Goal: Task Accomplishment & Management: Manage account settings

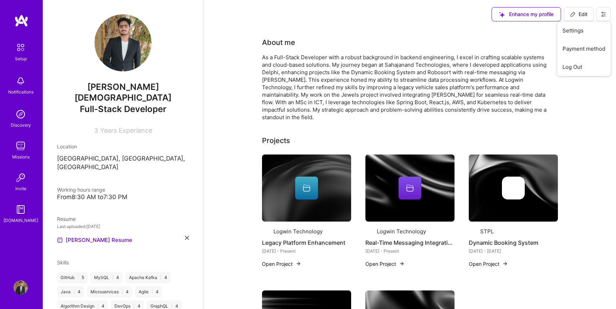
click at [583, 29] on button "Settings" at bounding box center [583, 30] width 53 height 18
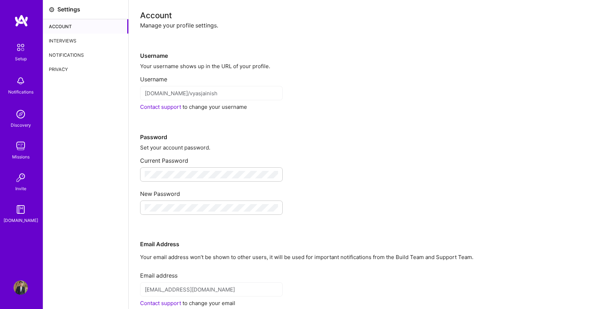
click at [77, 41] on div "Interviews" at bounding box center [85, 41] width 85 height 14
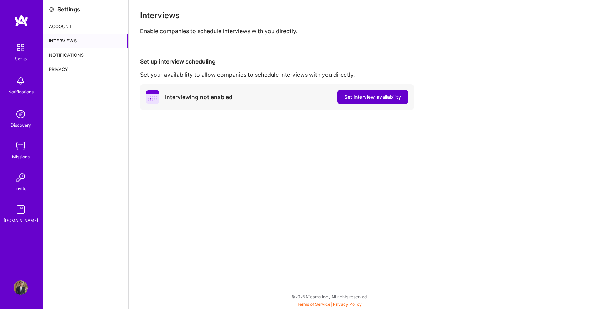
click at [378, 99] on span "Set interview availability" at bounding box center [372, 96] width 57 height 7
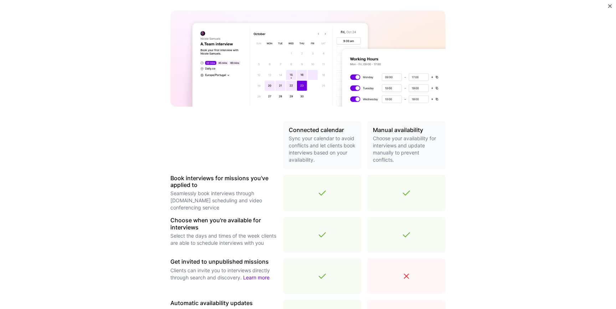
scroll to position [191, 0]
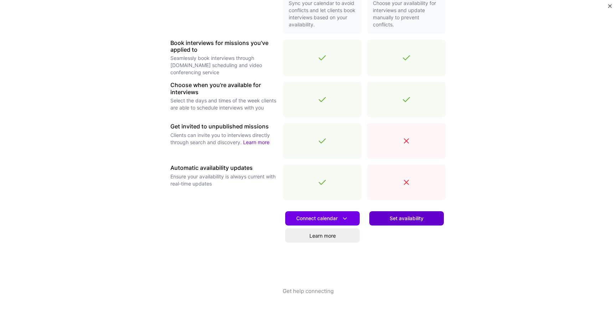
click at [396, 219] on span "Set availability" at bounding box center [407, 218] width 34 height 7
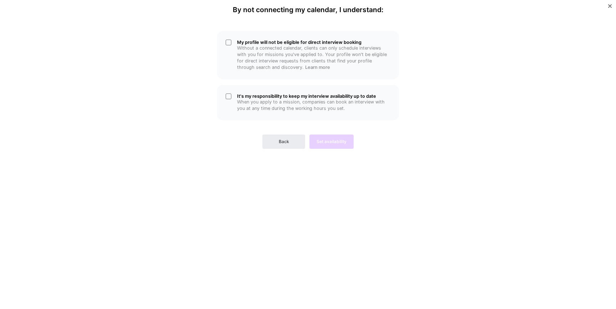
scroll to position [0, 0]
click at [291, 72] on div "My profile will not be eligible for direct interview booking Without a connecte…" at bounding box center [308, 55] width 182 height 48
click at [282, 104] on p "When you apply to a mission, companies can book an interview with you at any ti…" at bounding box center [313, 105] width 153 height 13
click at [331, 142] on span "Set availability" at bounding box center [332, 141] width 30 height 6
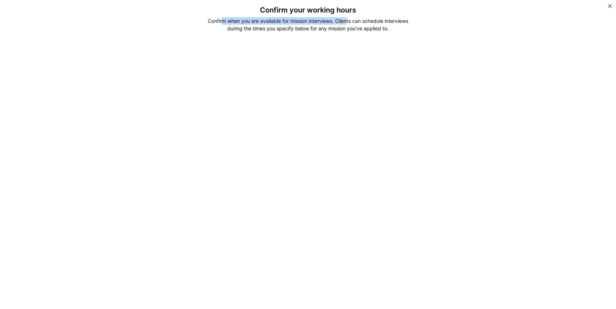
drag, startPoint x: 221, startPoint y: 23, endPoint x: 348, endPoint y: 23, distance: 126.9
click at [348, 23] on div "Confirm when you are available for mission interviews. Clients can schedule int…" at bounding box center [308, 24] width 212 height 15
copy div "m when you are available for mission interviews. [GEOGRAPHIC_DATA]"
